Goal: Task Accomplishment & Management: Manage account settings

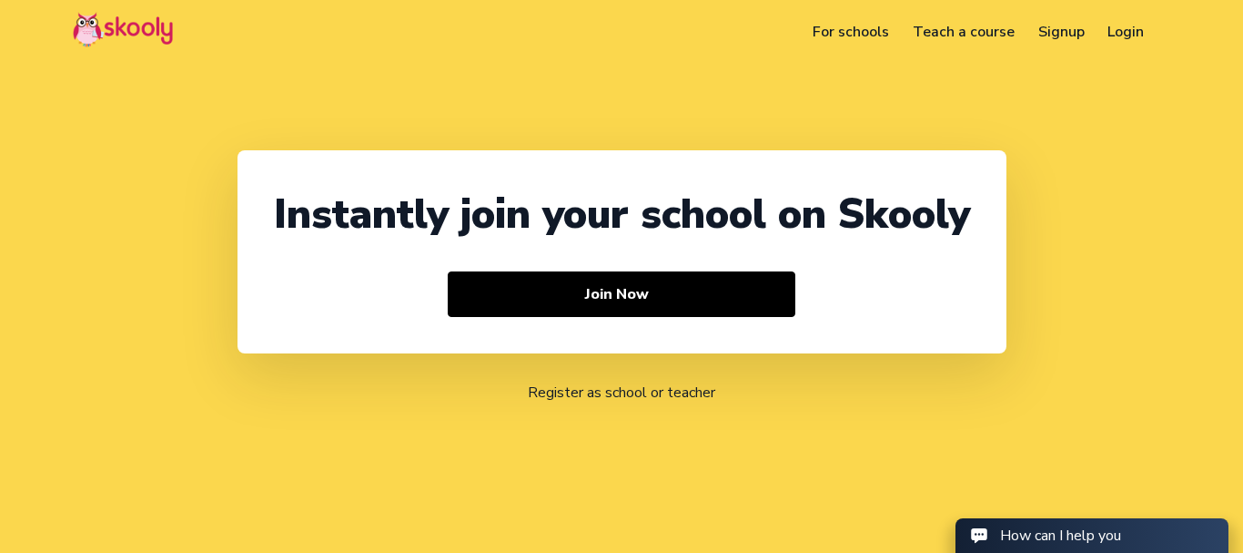
select select "91"
select select "[GEOGRAPHIC_DATA]"
select select "[GEOGRAPHIC_DATA]/[GEOGRAPHIC_DATA]"
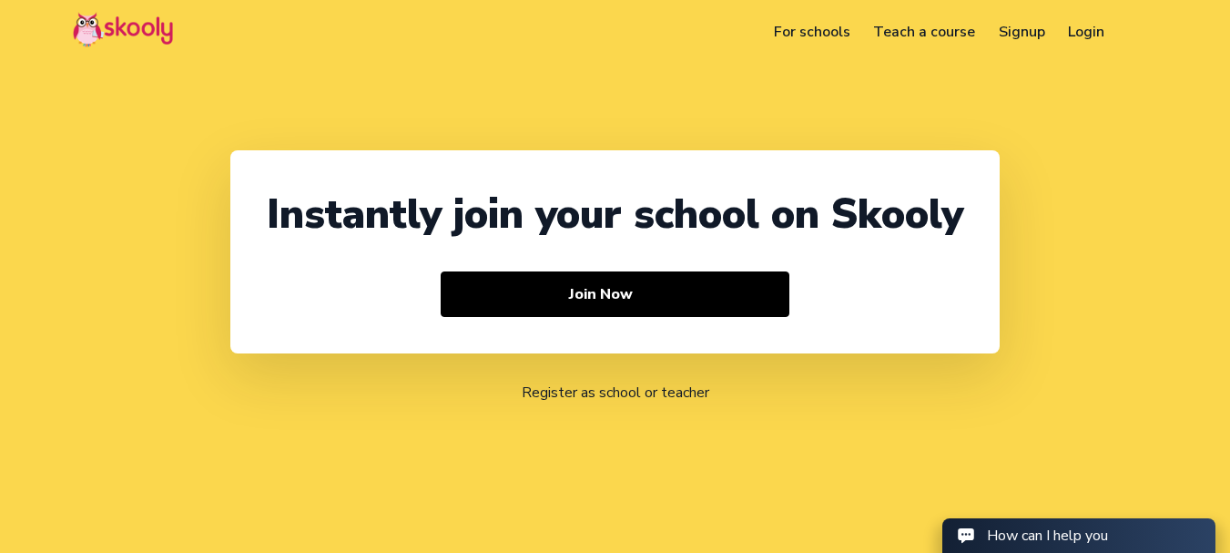
select select "91"
select select "[GEOGRAPHIC_DATA]"
select select "[GEOGRAPHIC_DATA]/[GEOGRAPHIC_DATA]"
click at [1068, 15] on header "For schools Teach a course Signup Login Download app Contact support English" at bounding box center [615, 32] width 1230 height 64
click at [1074, 28] on link "Login" at bounding box center [1087, 31] width 60 height 29
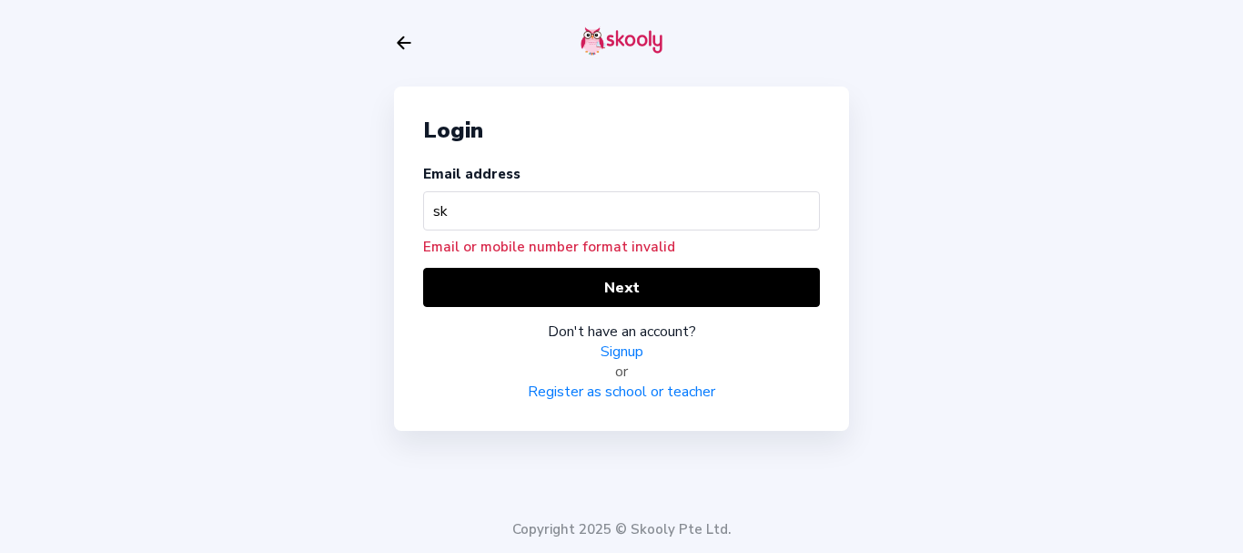
type input "s"
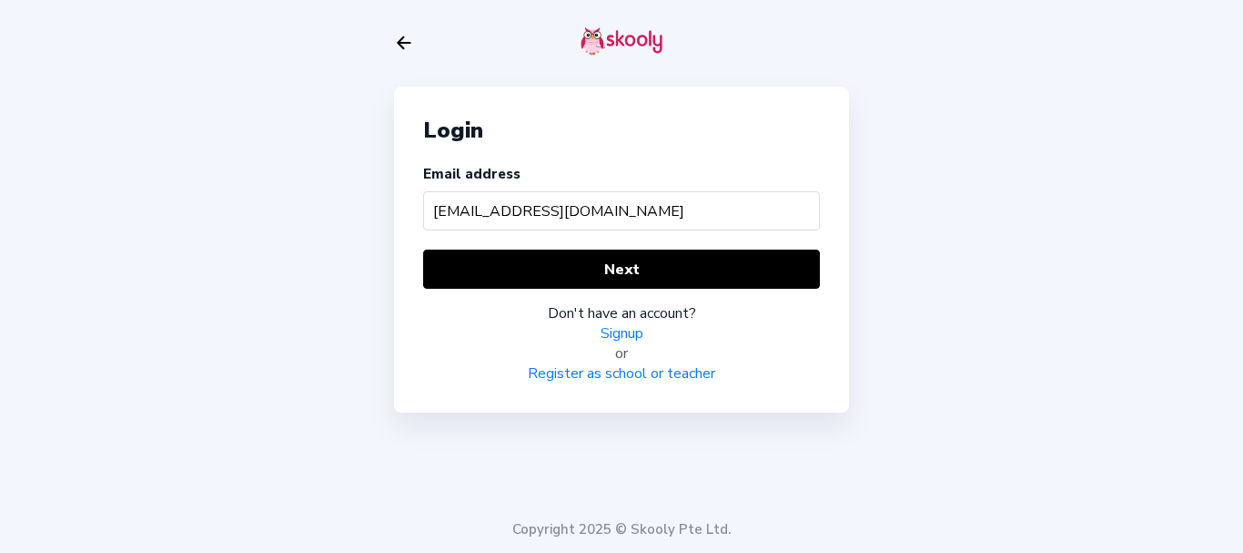
type input "[EMAIL_ADDRESS][DOMAIN_NAME]"
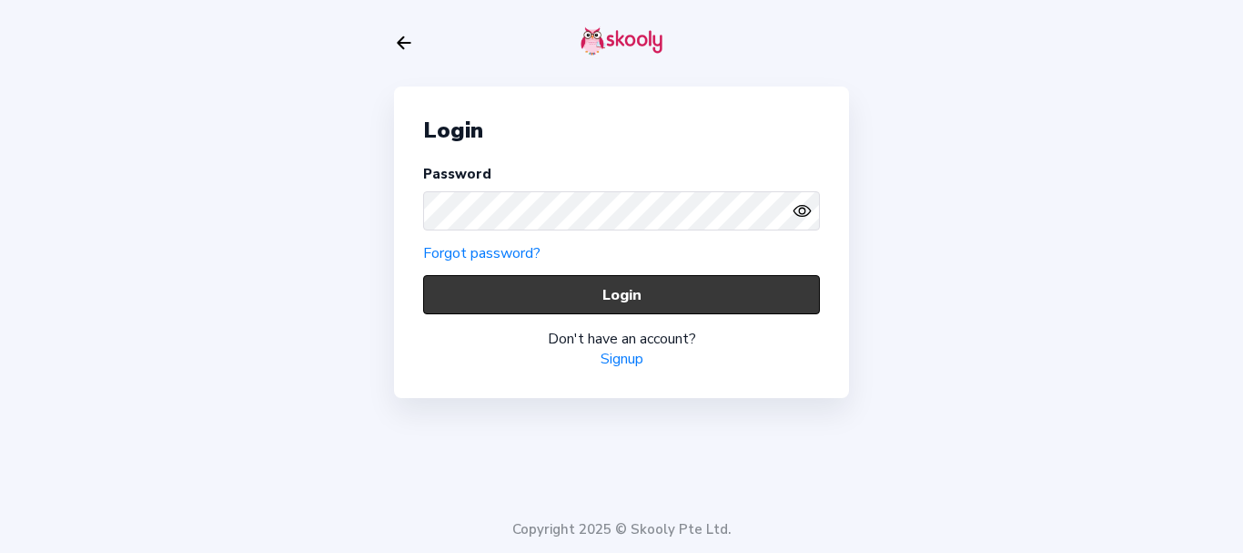
click at [455, 280] on button "Login" at bounding box center [621, 294] width 397 height 39
click at [456, 280] on button "Login" at bounding box center [621, 294] width 397 height 39
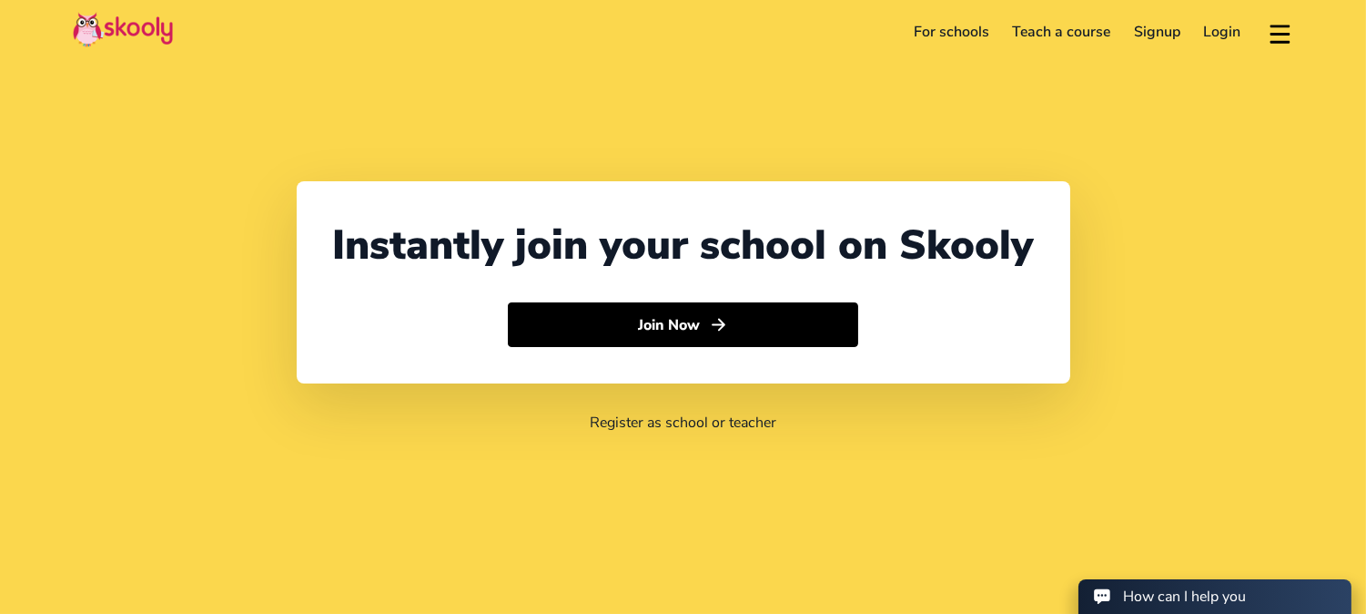
select select "91"
select select "[GEOGRAPHIC_DATA]"
select select "[GEOGRAPHIC_DATA]/[GEOGRAPHIC_DATA]"
click at [1212, 35] on link "Login" at bounding box center [1222, 31] width 61 height 29
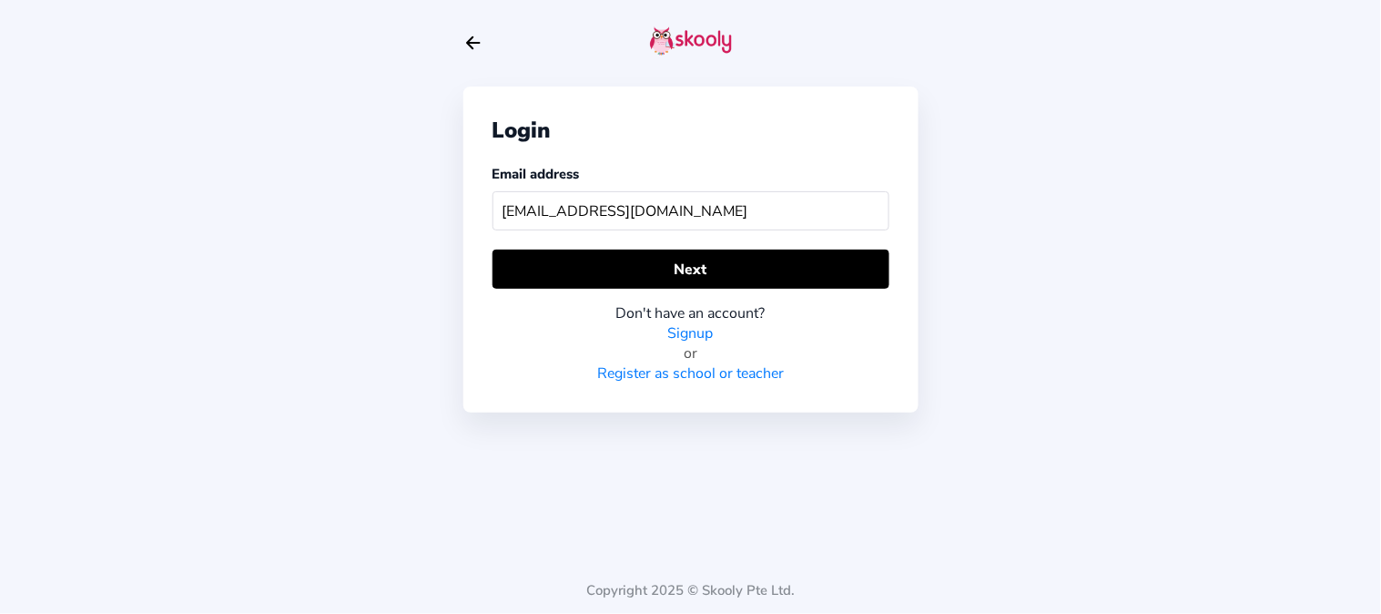
type input "skoolyacademy@gmail.com"
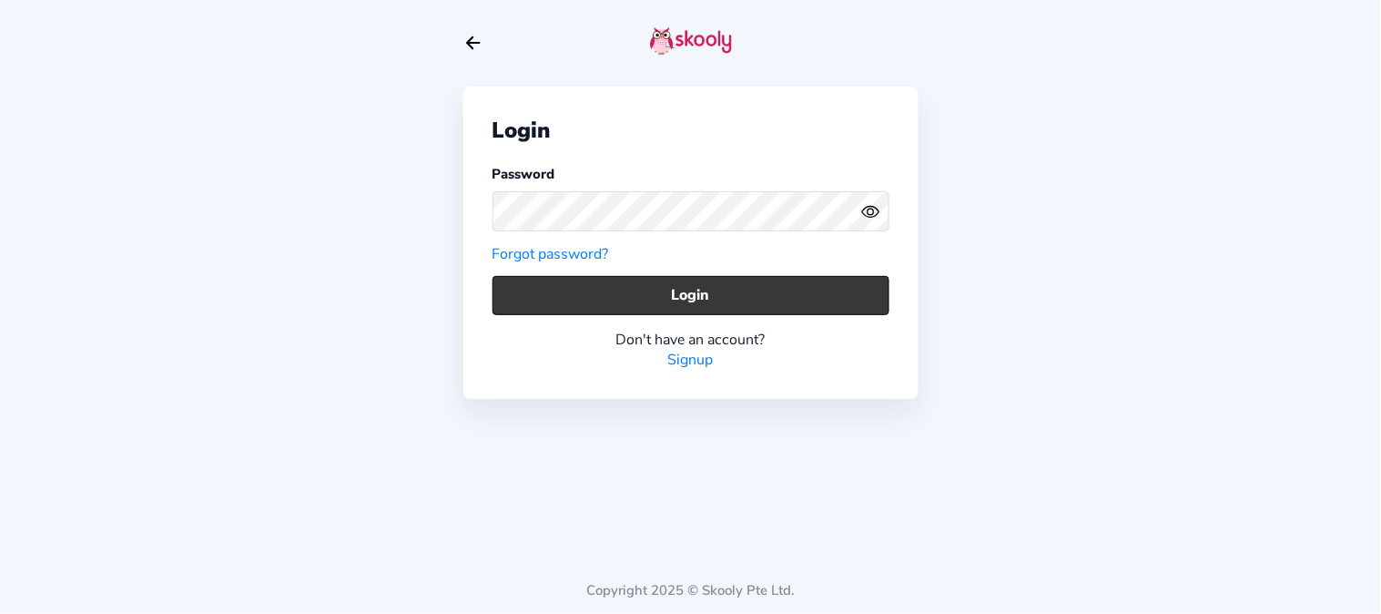
click at [526, 302] on button "Login" at bounding box center [690, 295] width 397 height 39
